Goal: Information Seeking & Learning: Understand process/instructions

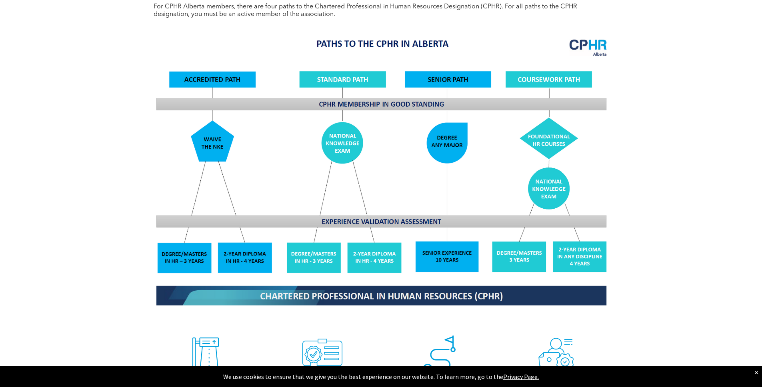
scroll to position [767, 0]
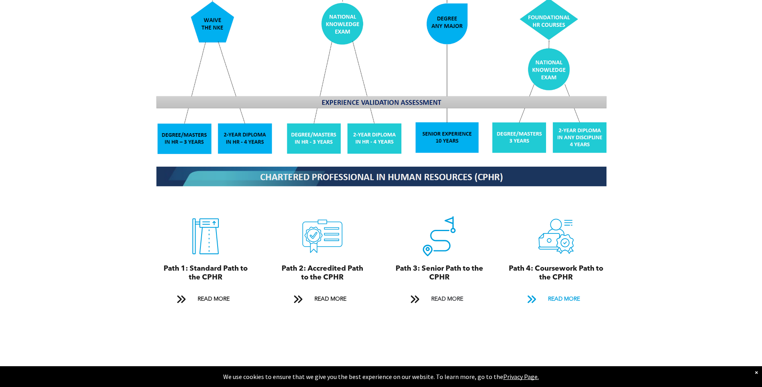
click at [529, 294] on span at bounding box center [531, 299] width 10 height 11
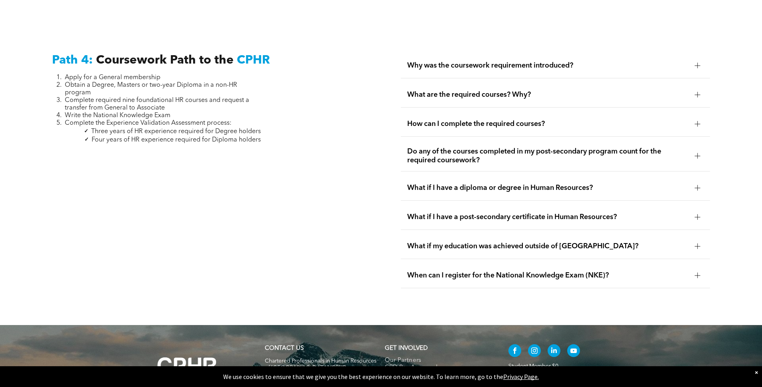
scroll to position [2378, 0]
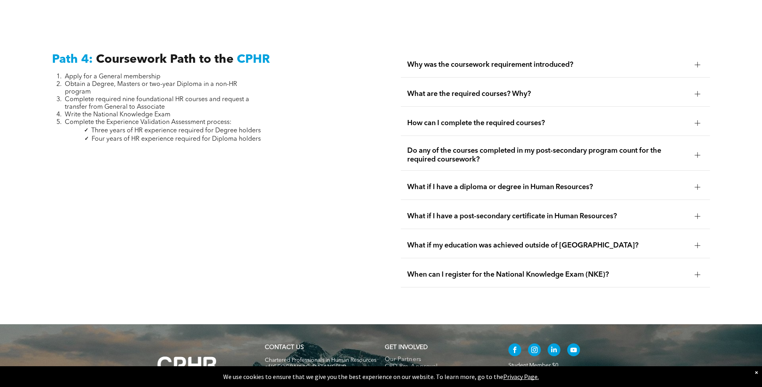
click at [507, 60] on span "Why was the coursework requirement introduced?" at bounding box center [547, 64] width 281 height 9
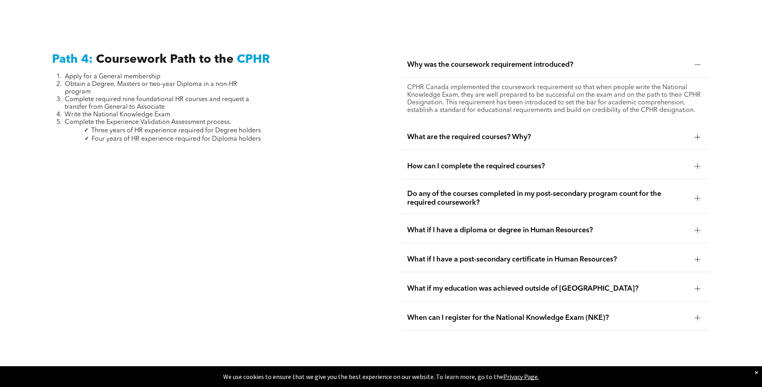
click at [517, 60] on span "Why was the coursework requirement introduced?" at bounding box center [547, 64] width 281 height 9
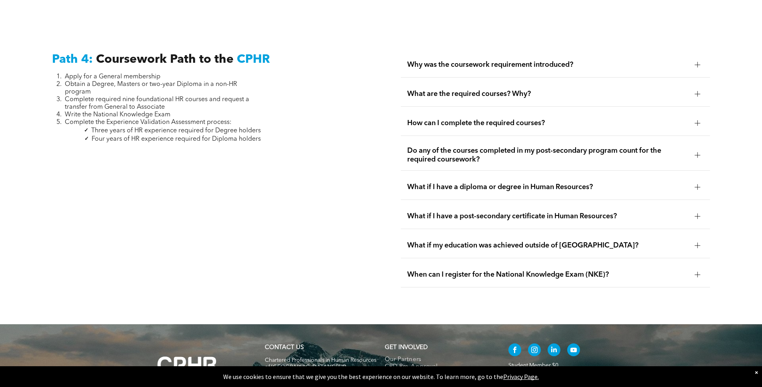
click at [507, 82] on div "What are the required courses? Why?" at bounding box center [555, 94] width 309 height 25
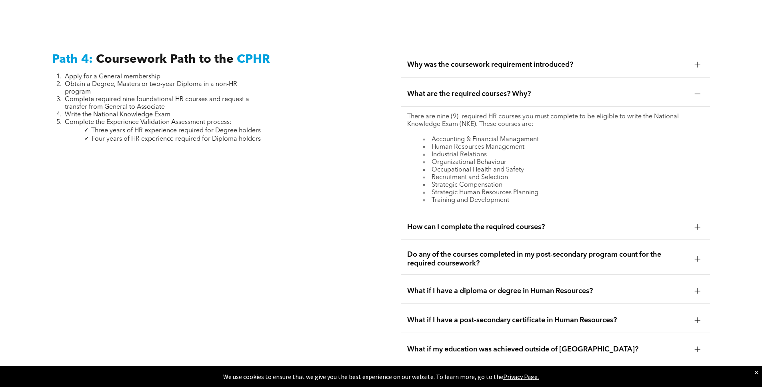
click at [507, 90] on span "What are the required courses? Why?" at bounding box center [547, 94] width 281 height 9
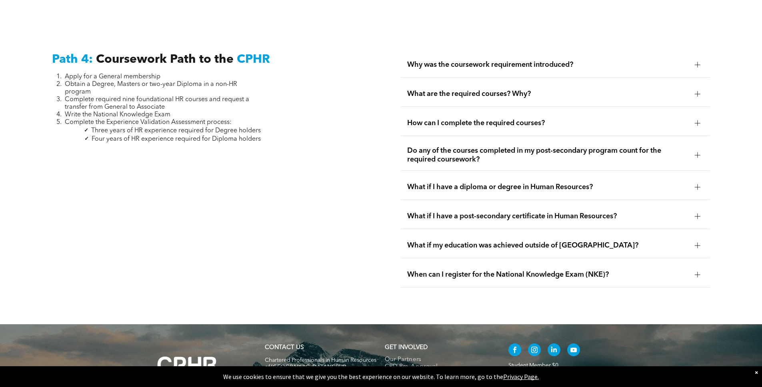
click at [509, 119] on span "How can I complete the required courses?" at bounding box center [547, 123] width 281 height 9
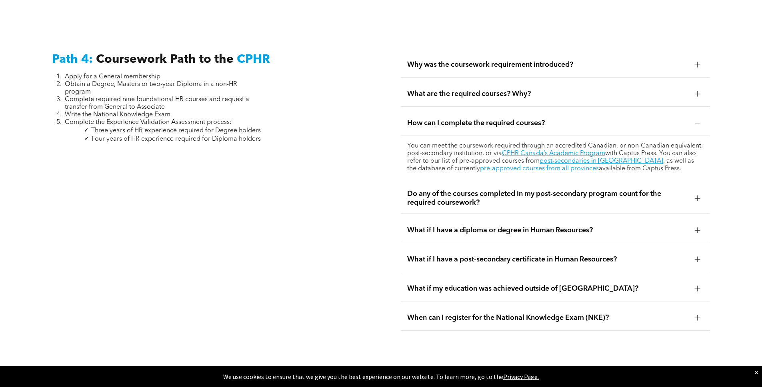
click at [519, 119] on span "How can I complete the required courses?" at bounding box center [547, 123] width 281 height 9
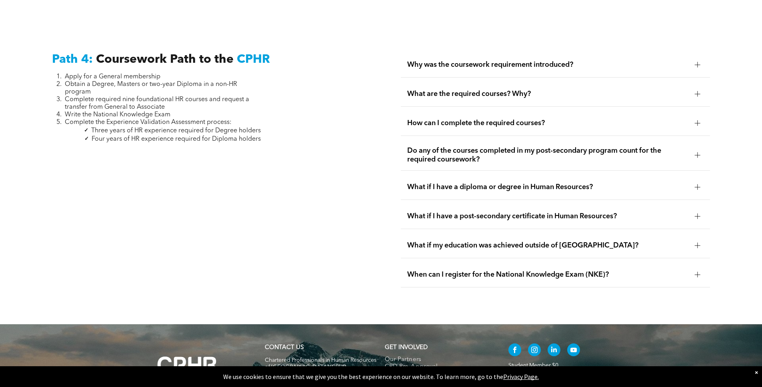
click at [527, 146] on span "Do any of the courses completed in my post-secondary program count for the requ…" at bounding box center [547, 155] width 281 height 18
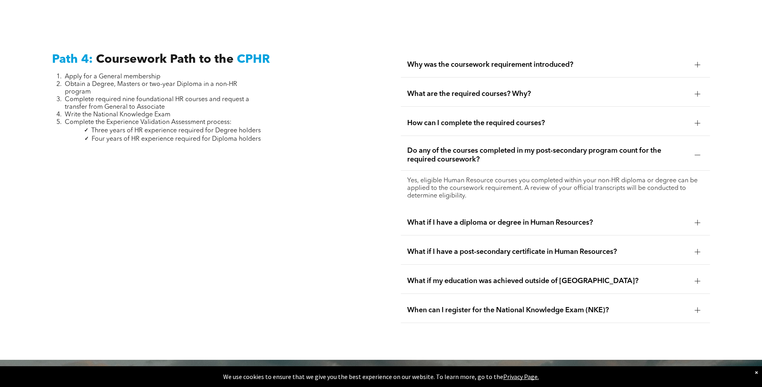
click at [521, 146] on span "Do any of the courses completed in my post-secondary program count for the requ…" at bounding box center [547, 155] width 281 height 18
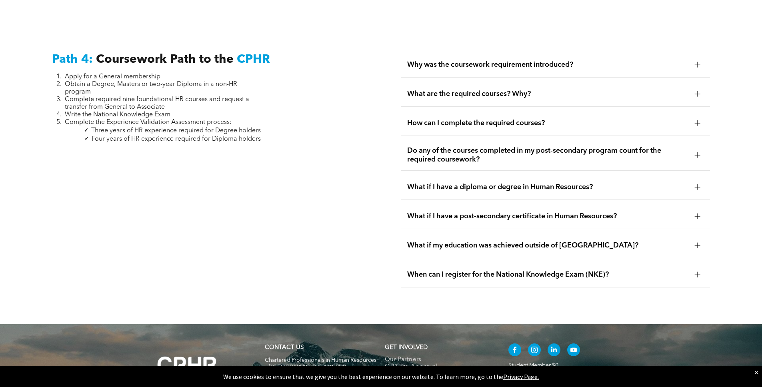
click at [526, 183] on span "What if I have a diploma or degree in Human Resources?" at bounding box center [547, 187] width 281 height 9
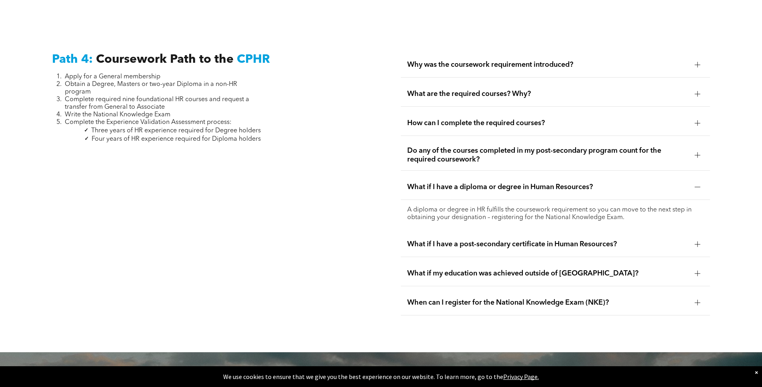
click at [526, 183] on span "What if I have a diploma or degree in Human Resources?" at bounding box center [547, 187] width 281 height 9
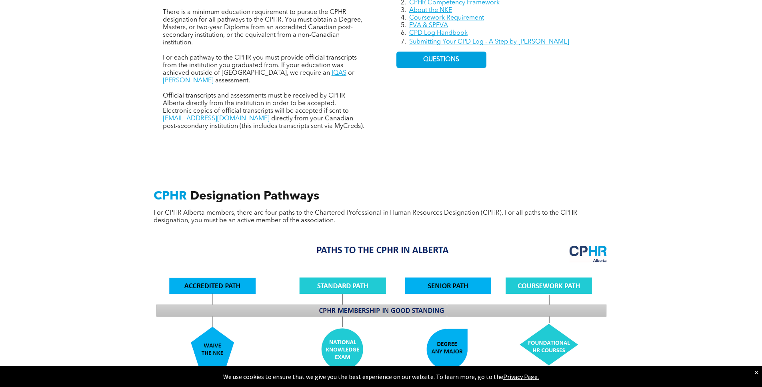
scroll to position [0, 0]
